Goal: Information Seeking & Learning: Learn about a topic

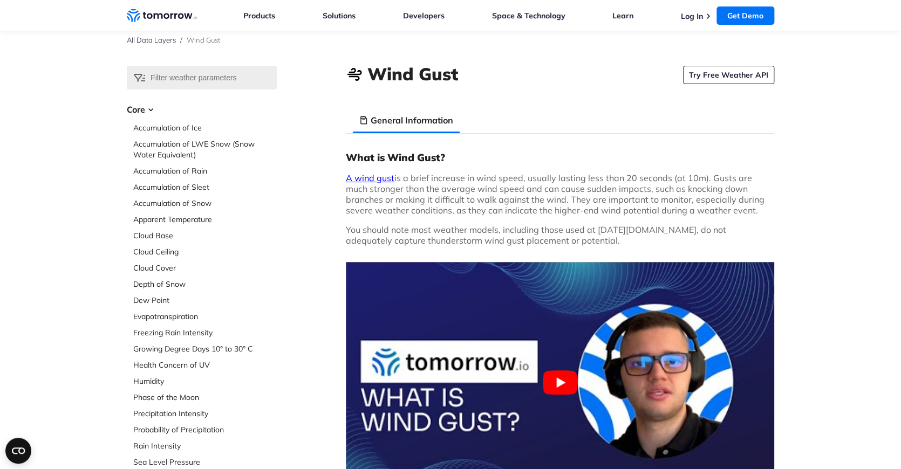
scroll to position [20, 0]
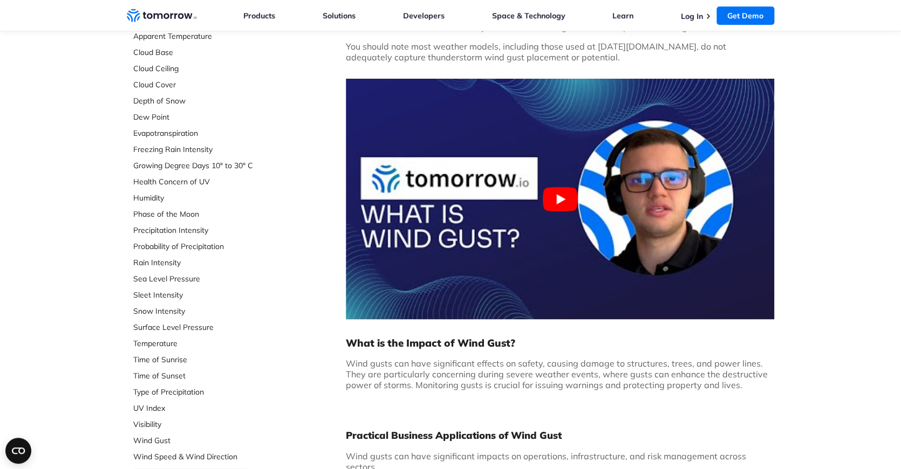
scroll to position [199, 0]
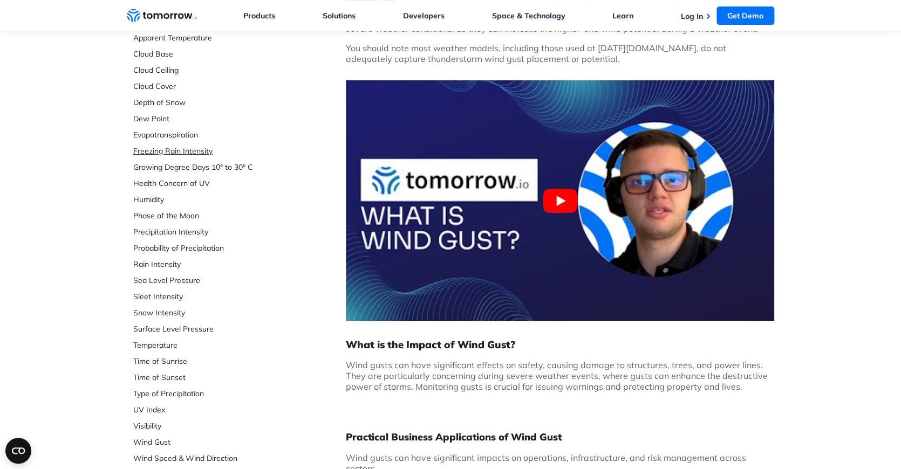
click at [186, 150] on link "Freezing Rain Intensity" at bounding box center [204, 151] width 143 height 11
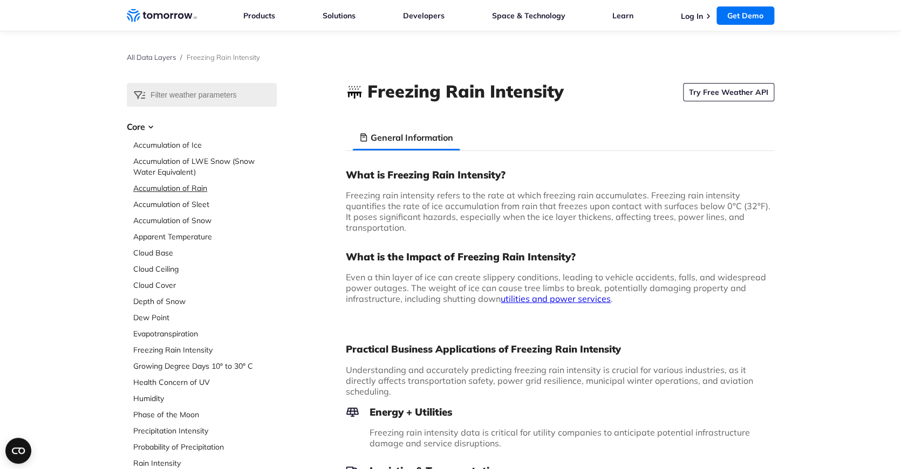
click at [160, 183] on link "Accumulation of Rain" at bounding box center [204, 188] width 143 height 11
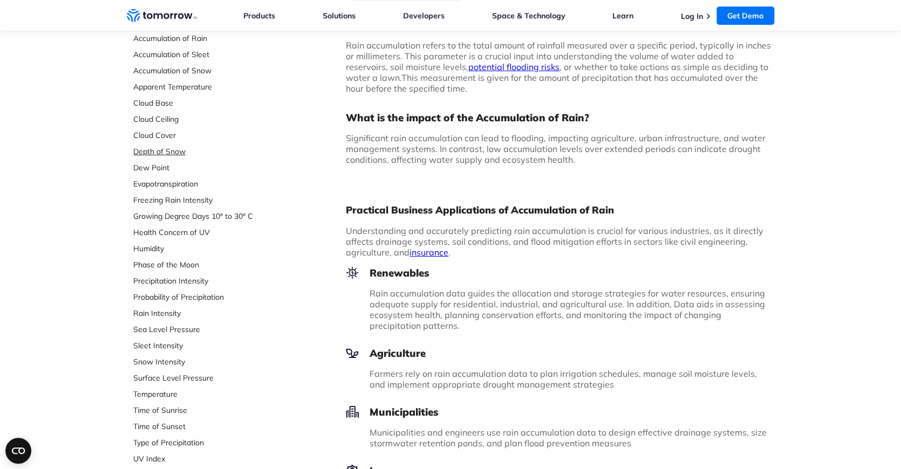
scroll to position [220, 0]
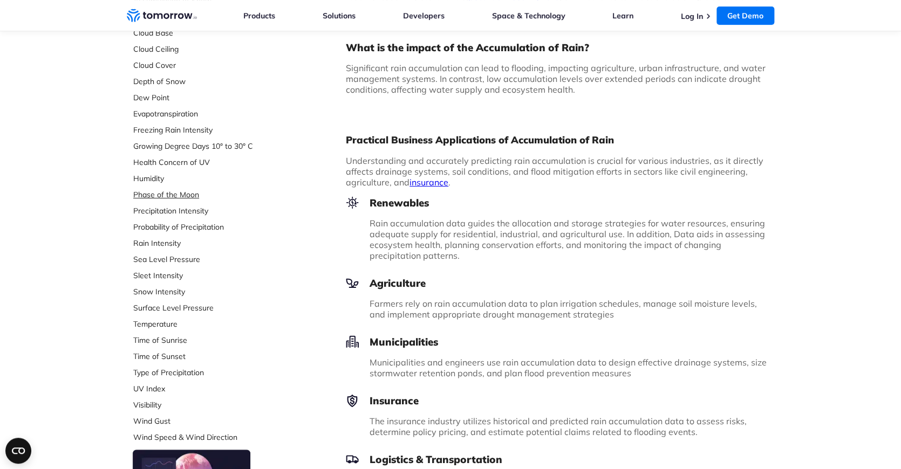
click at [164, 196] on link "Phase of the Moon" at bounding box center [204, 194] width 143 height 11
